Goal: Task Accomplishment & Management: Manage account settings

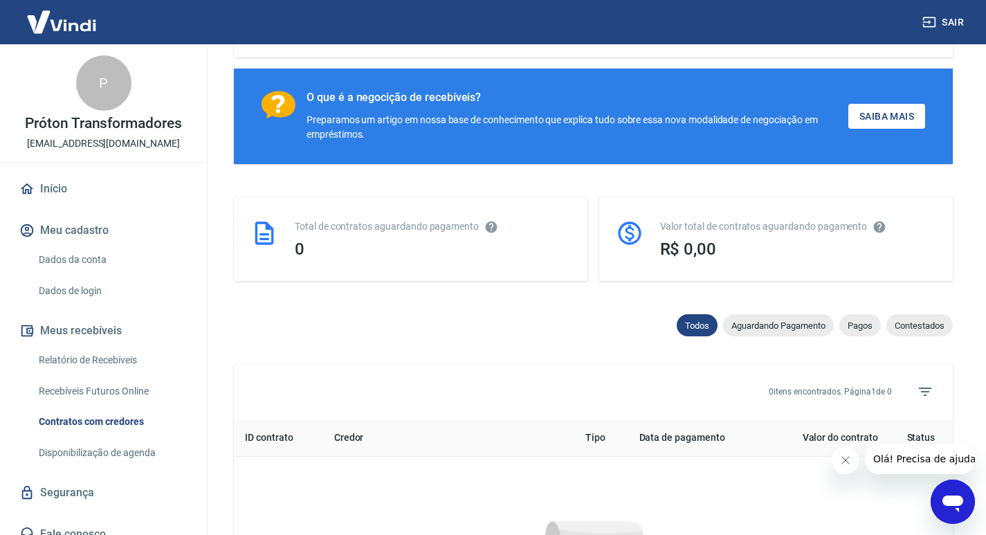
click at [69, 223] on button "Meu cadastro" at bounding box center [104, 230] width 174 height 30
click at [76, 257] on link "Dados da conta" at bounding box center [111, 260] width 157 height 28
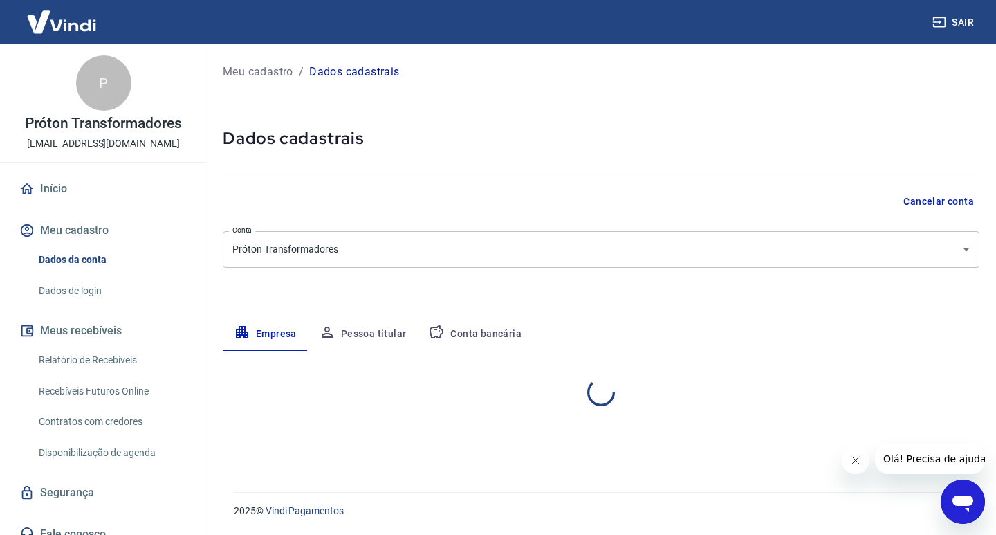
select select "SP"
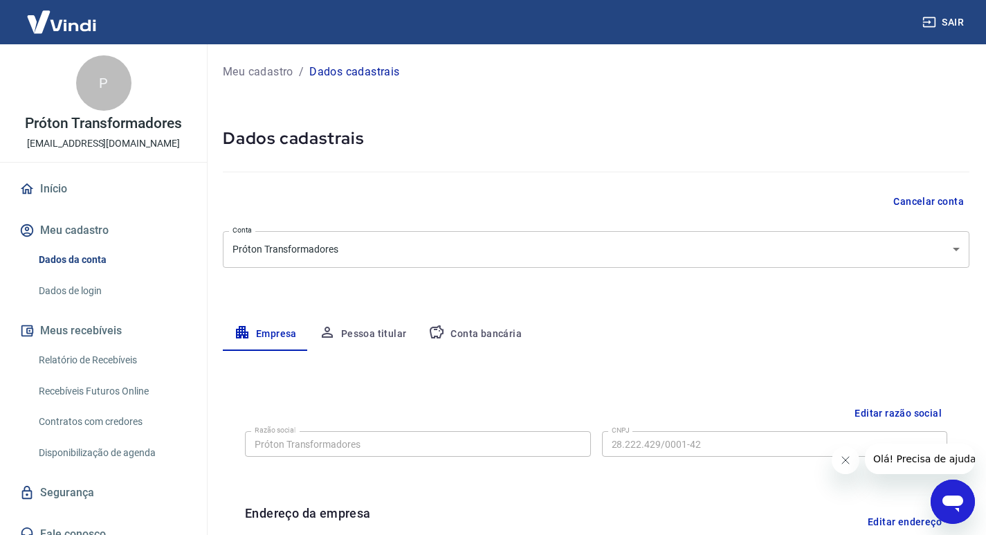
click at [87, 293] on link "Dados de login" at bounding box center [111, 291] width 157 height 28
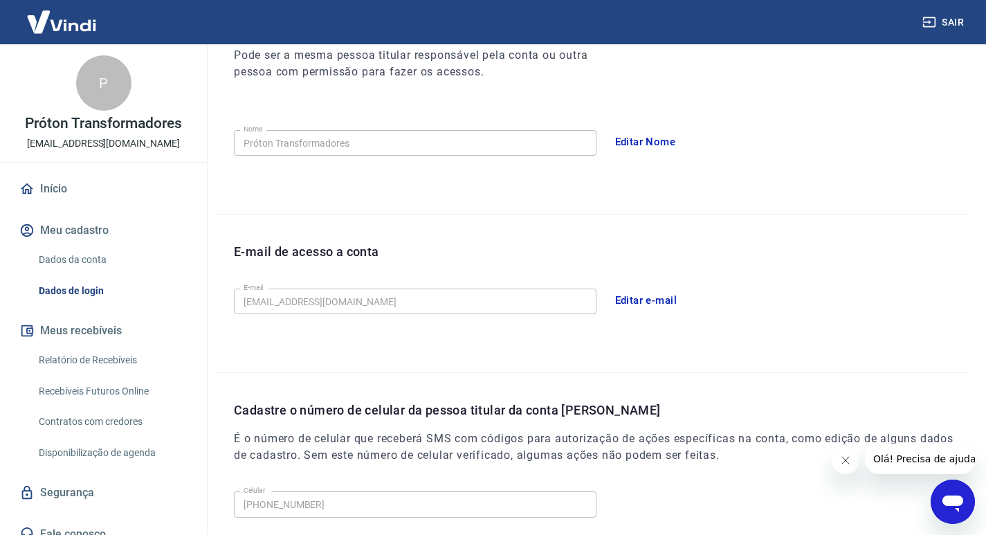
scroll to position [208, 0]
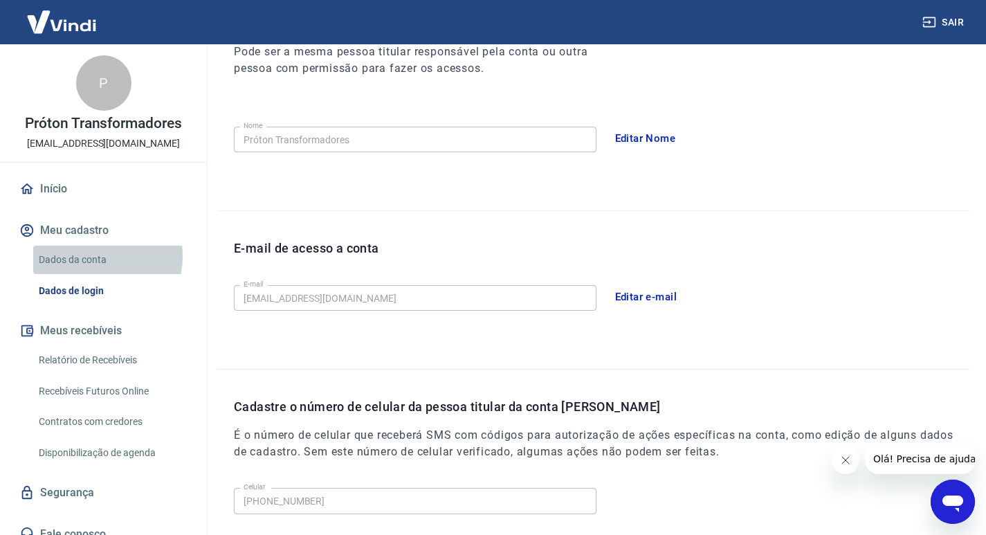
click at [91, 256] on link "Dados da conta" at bounding box center [111, 260] width 157 height 28
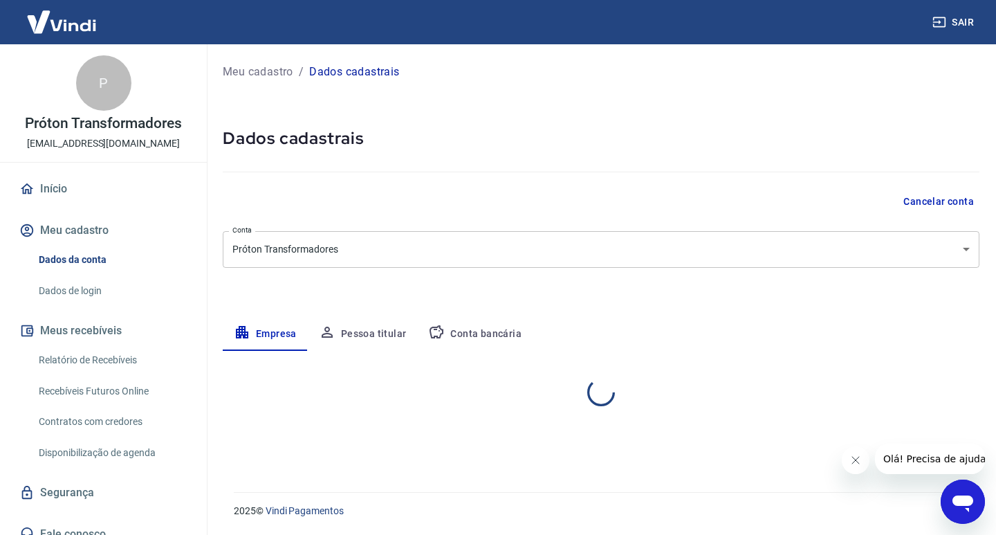
select select "SP"
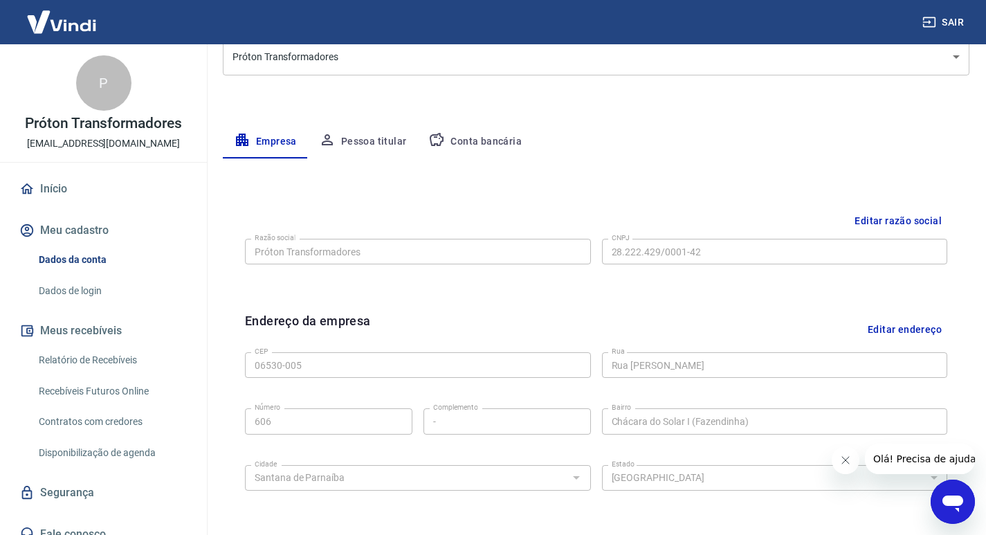
scroll to position [186, 0]
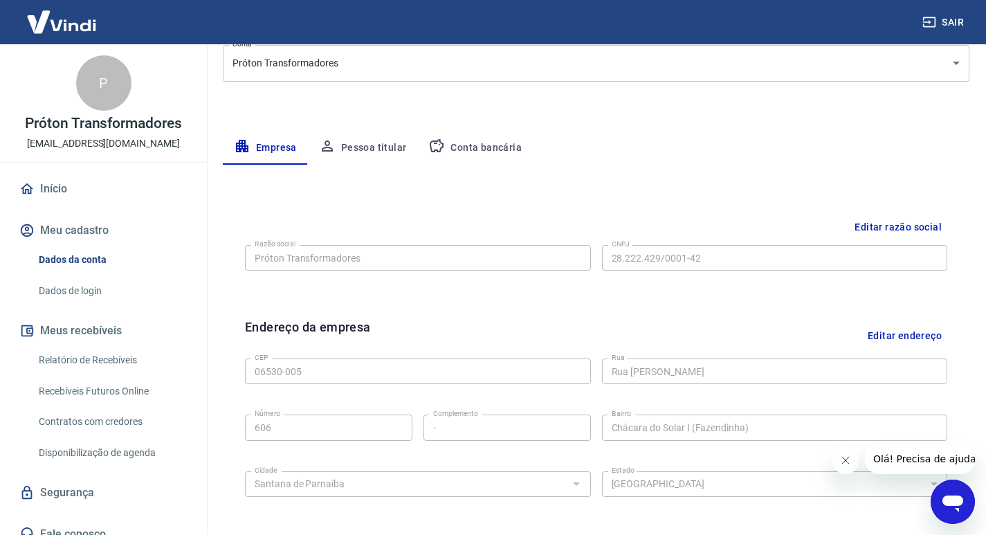
click at [71, 21] on img at bounding box center [62, 22] width 90 height 42
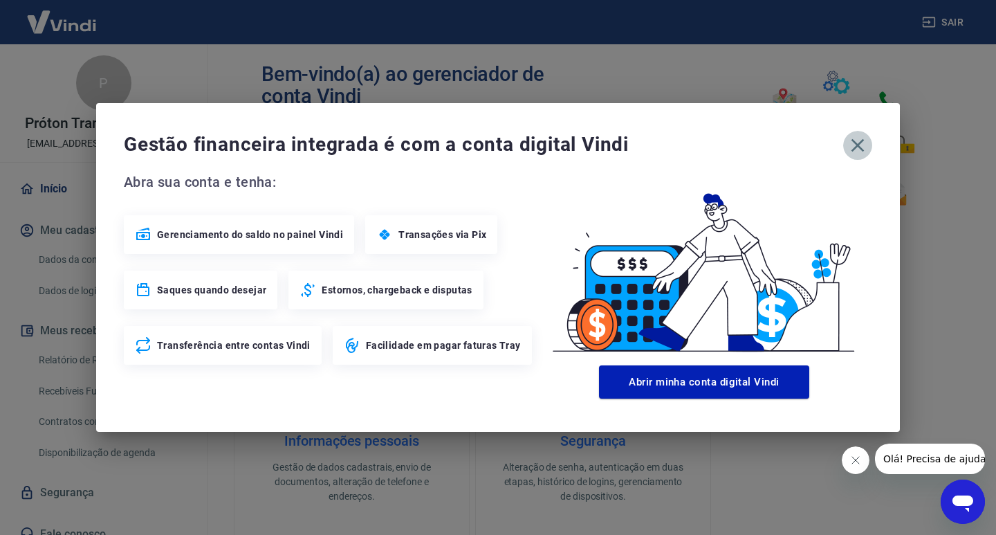
click at [859, 147] on icon "button" at bounding box center [858, 145] width 13 height 13
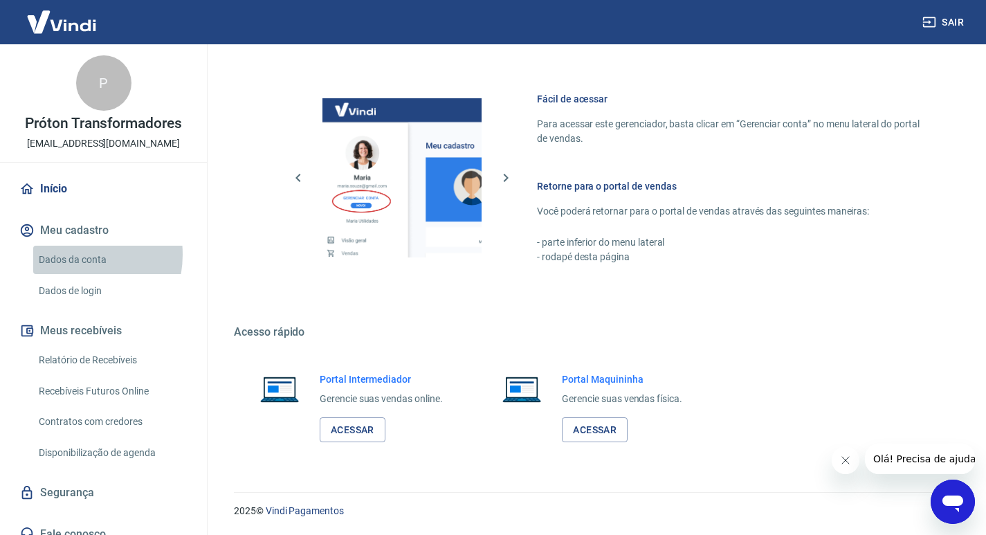
click at [72, 255] on link "Dados da conta" at bounding box center [111, 260] width 157 height 28
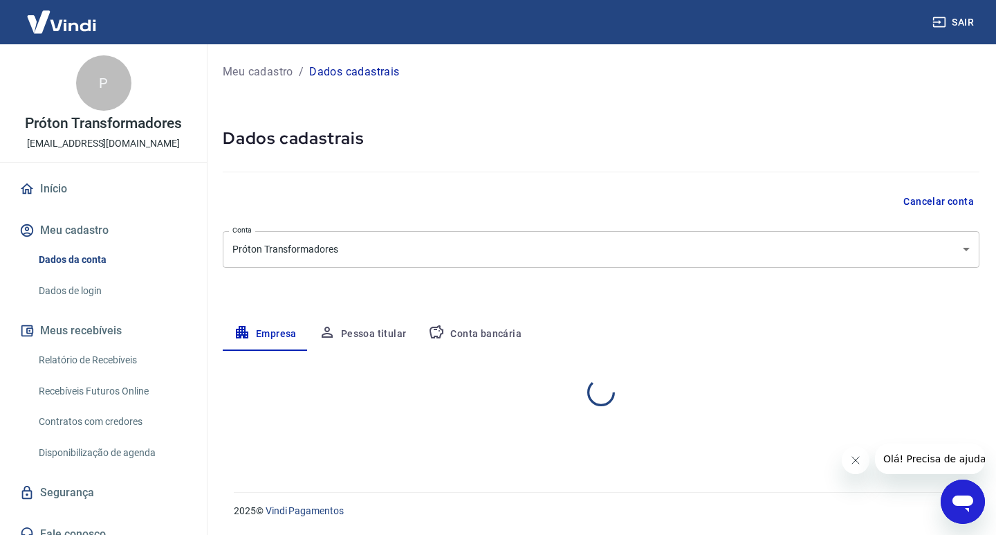
select select "SP"
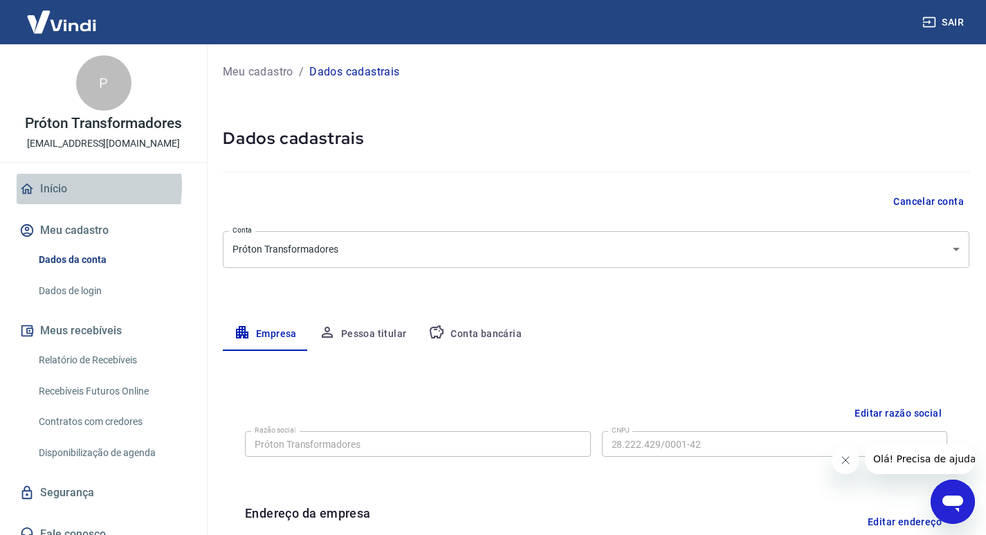
click at [44, 186] on link "Início" at bounding box center [104, 189] width 174 height 30
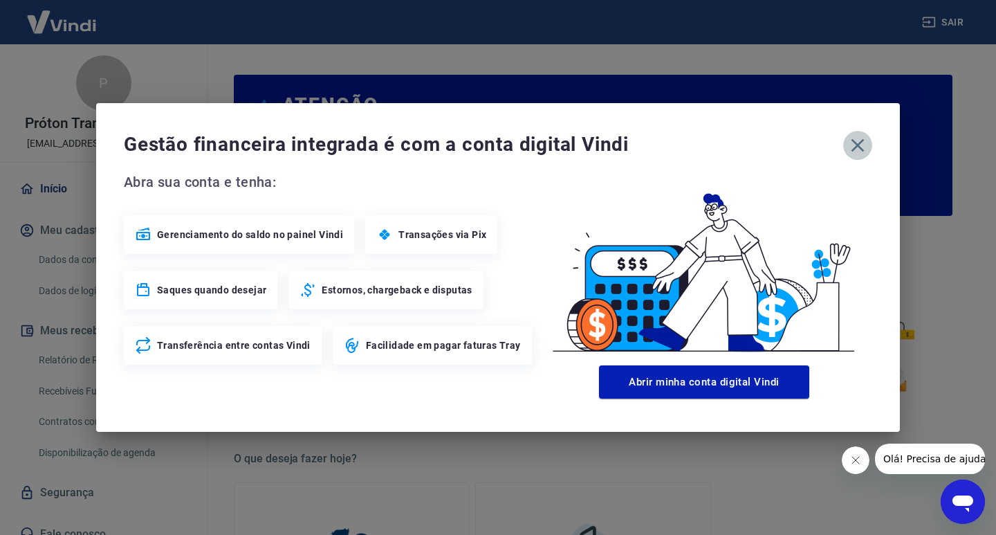
click at [868, 145] on icon "button" at bounding box center [858, 145] width 22 height 22
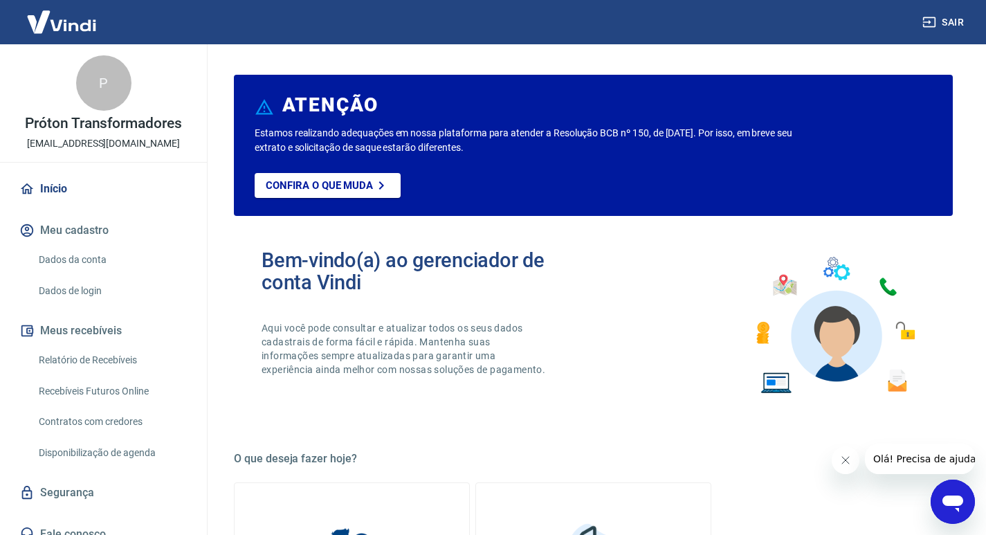
click at [75, 143] on p "[EMAIL_ADDRESS][DOMAIN_NAME]" at bounding box center [103, 143] width 153 height 15
click at [76, 93] on div "P" at bounding box center [103, 82] width 55 height 55
click at [76, 260] on link "Dados da conta" at bounding box center [111, 260] width 157 height 28
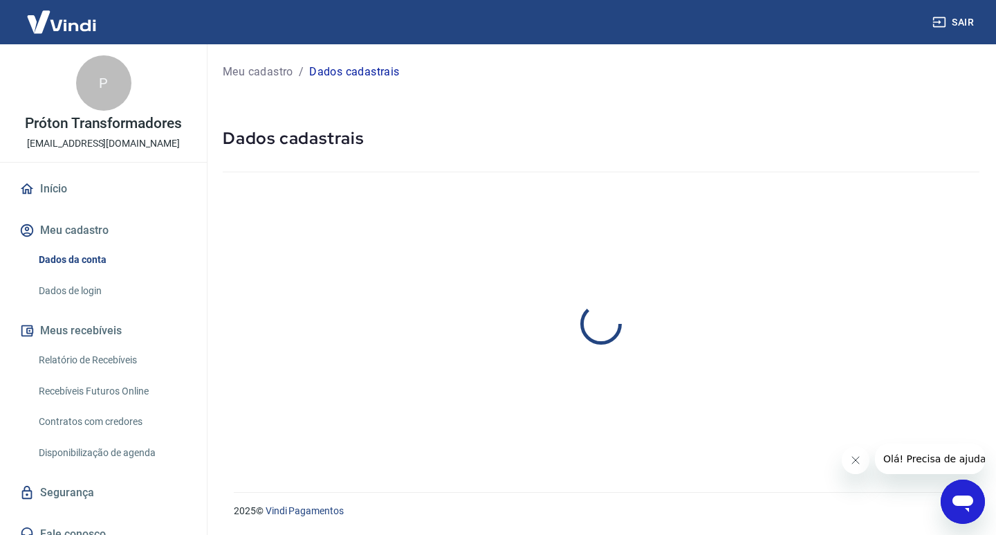
select select "SP"
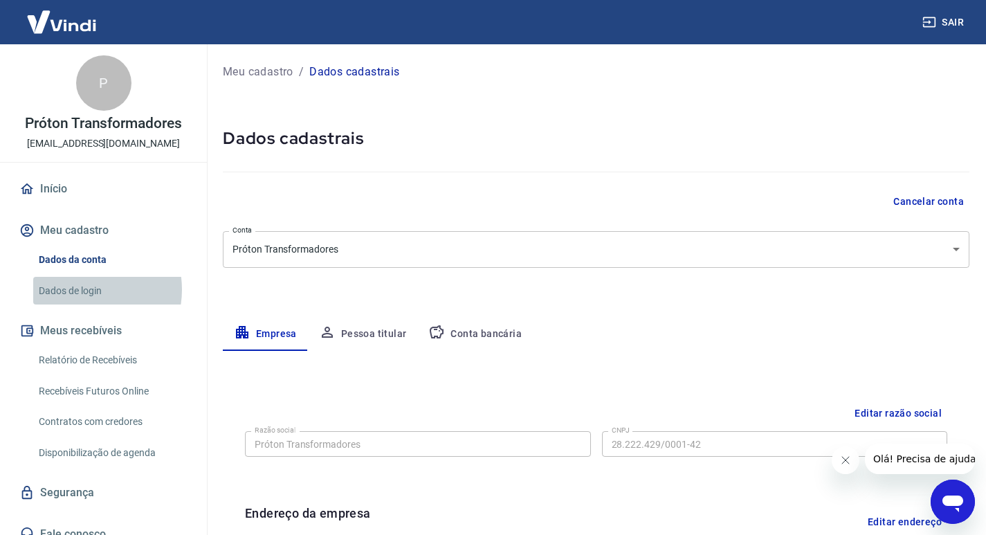
click at [82, 289] on link "Dados de login" at bounding box center [111, 291] width 157 height 28
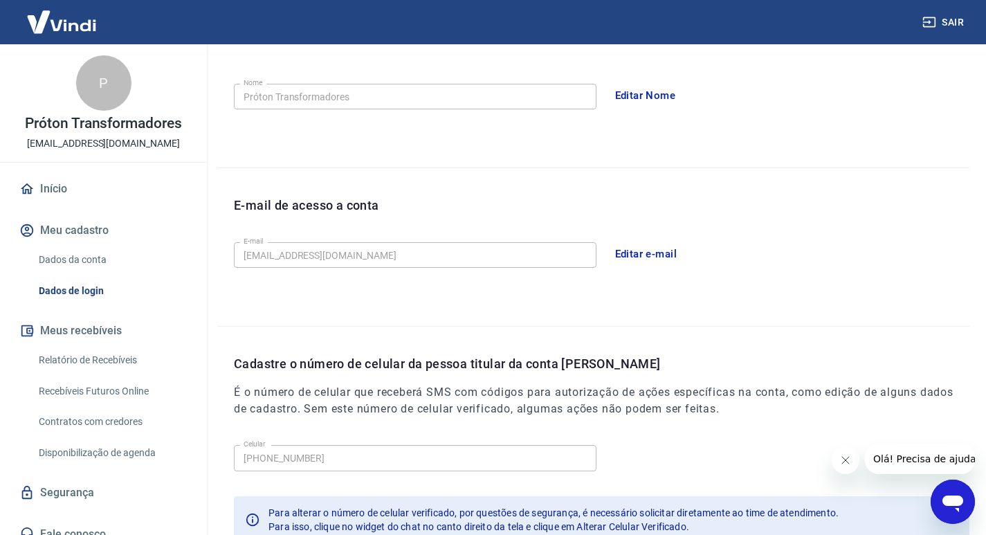
scroll to position [144, 0]
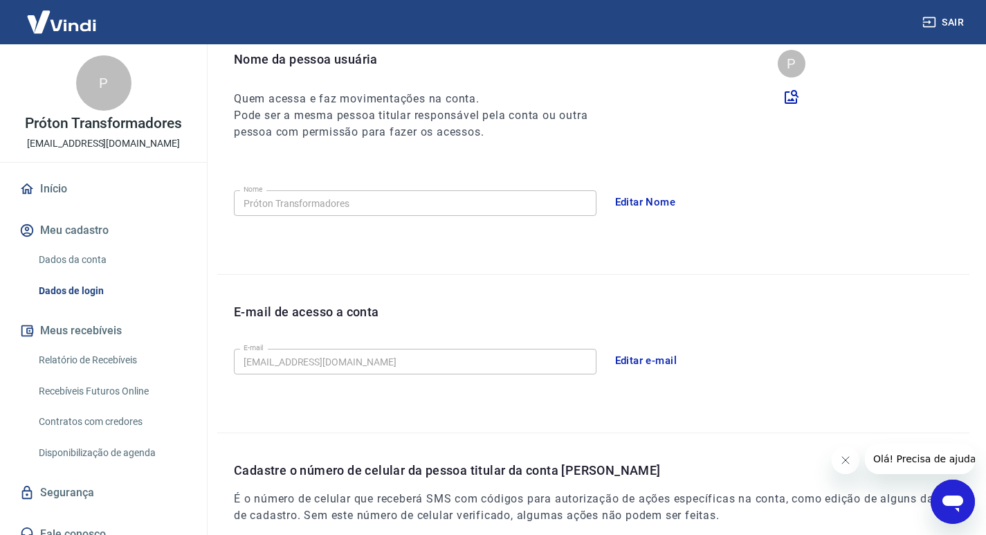
click at [64, 29] on img at bounding box center [62, 22] width 90 height 42
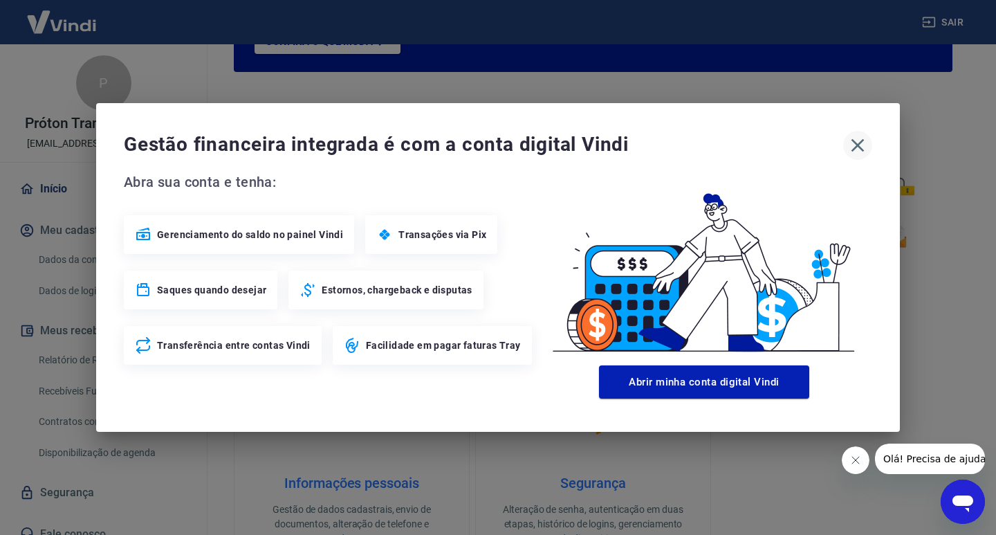
click at [853, 145] on icon "button" at bounding box center [858, 145] width 22 height 22
